Goal: Transaction & Acquisition: Purchase product/service

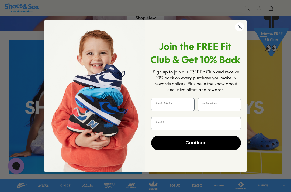
scroll to position [116, 0]
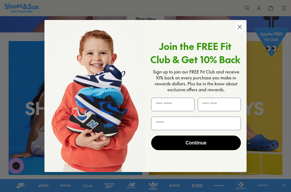
click at [240, 28] on circle "Close dialog" at bounding box center [239, 26] width 9 height 9
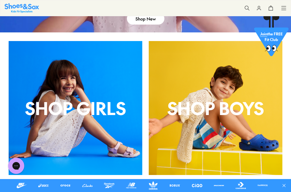
click at [210, 106] on p "shop boys" at bounding box center [216, 108] width 134 height 26
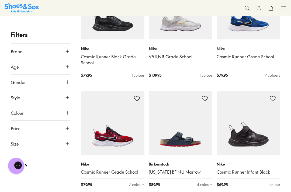
scroll to position [1002, 0]
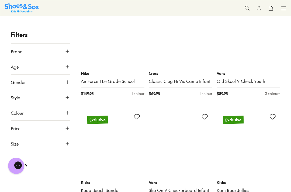
scroll to position [1980, 0]
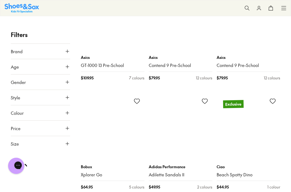
scroll to position [3191, 0]
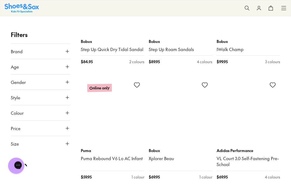
scroll to position [4523, 0]
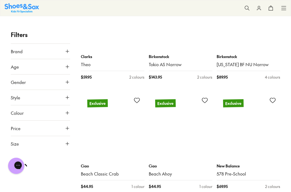
scroll to position [5749, 0]
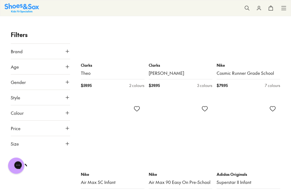
scroll to position [6876, 0]
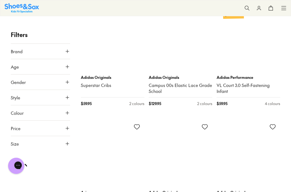
scroll to position [8085, 0]
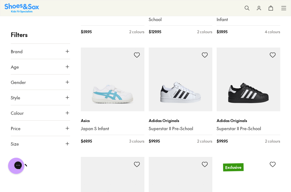
scroll to position [8143, 0]
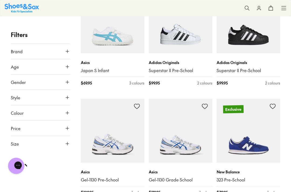
click at [14, 53] on span "Brand" at bounding box center [17, 51] width 12 height 6
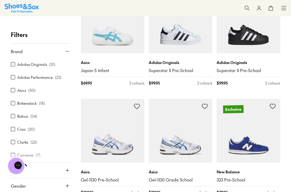
click at [17, 141] on label "Clarks" at bounding box center [22, 142] width 11 height 6
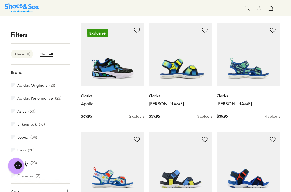
scroll to position [407, 0]
